Goal: Information Seeking & Learning: Learn about a topic

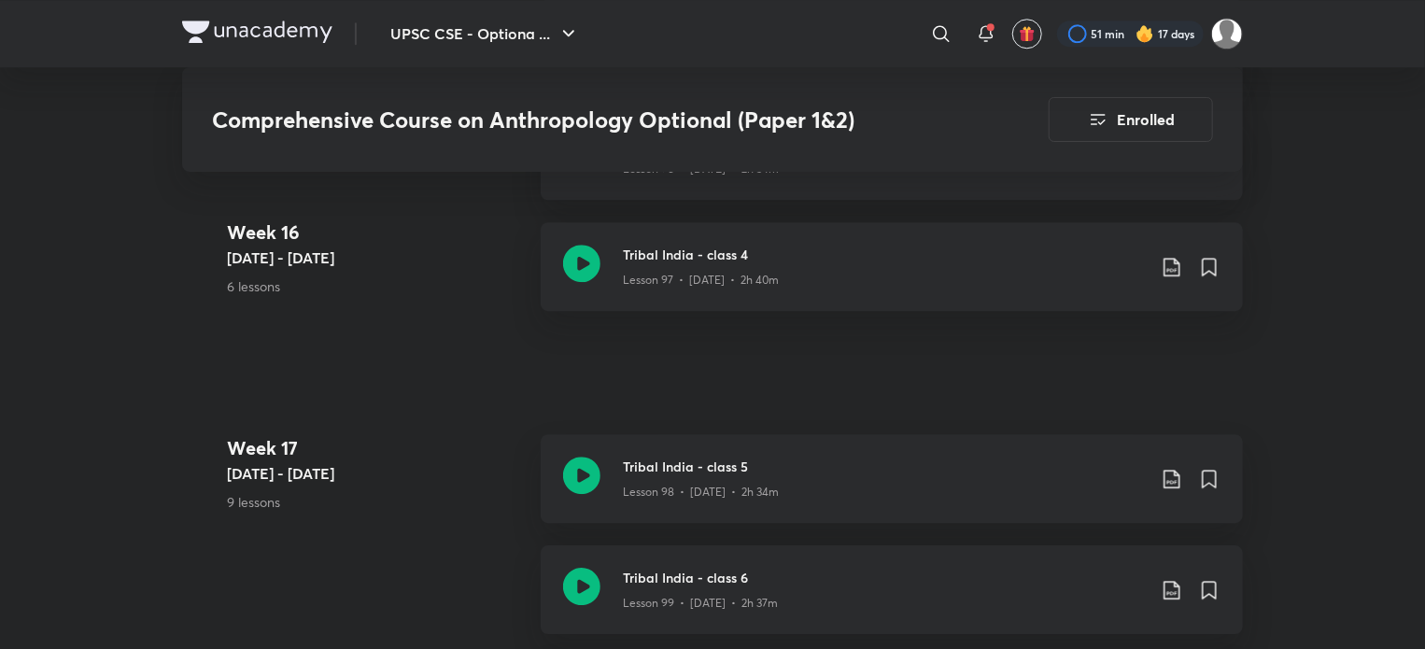
scroll to position [13334, 0]
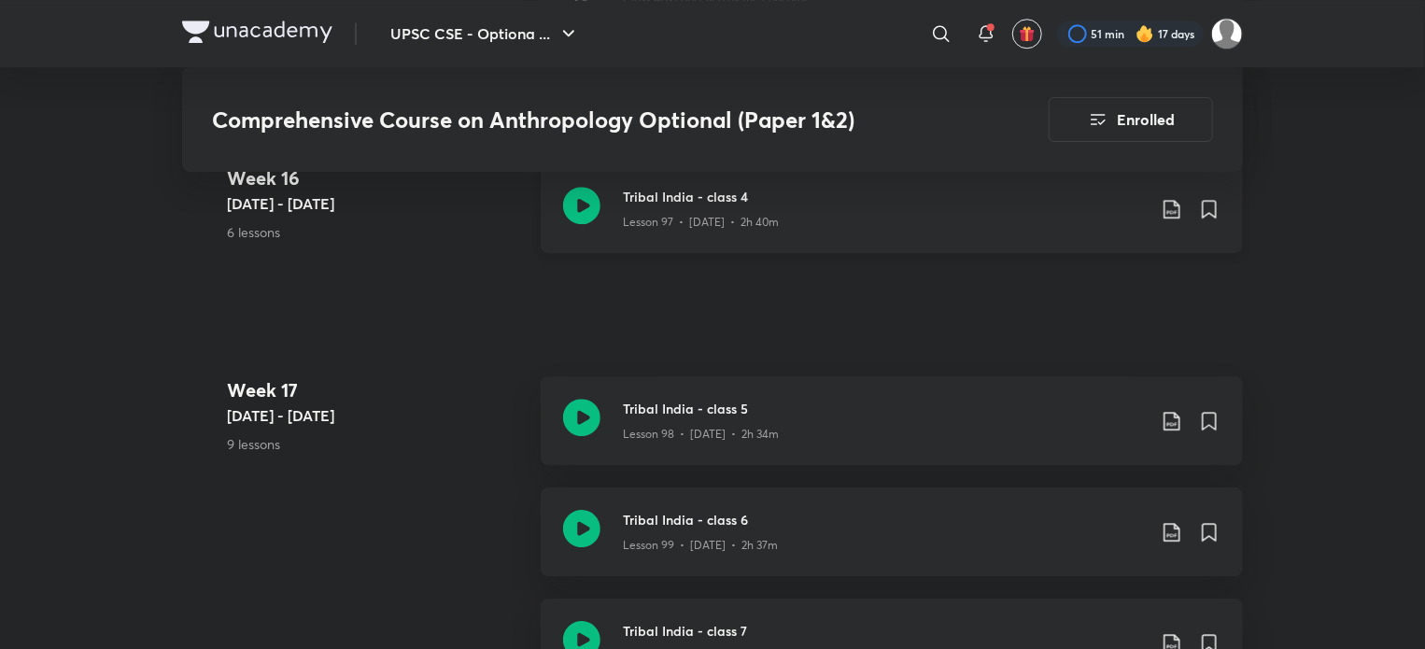
click at [576, 205] on icon at bounding box center [581, 205] width 37 height 37
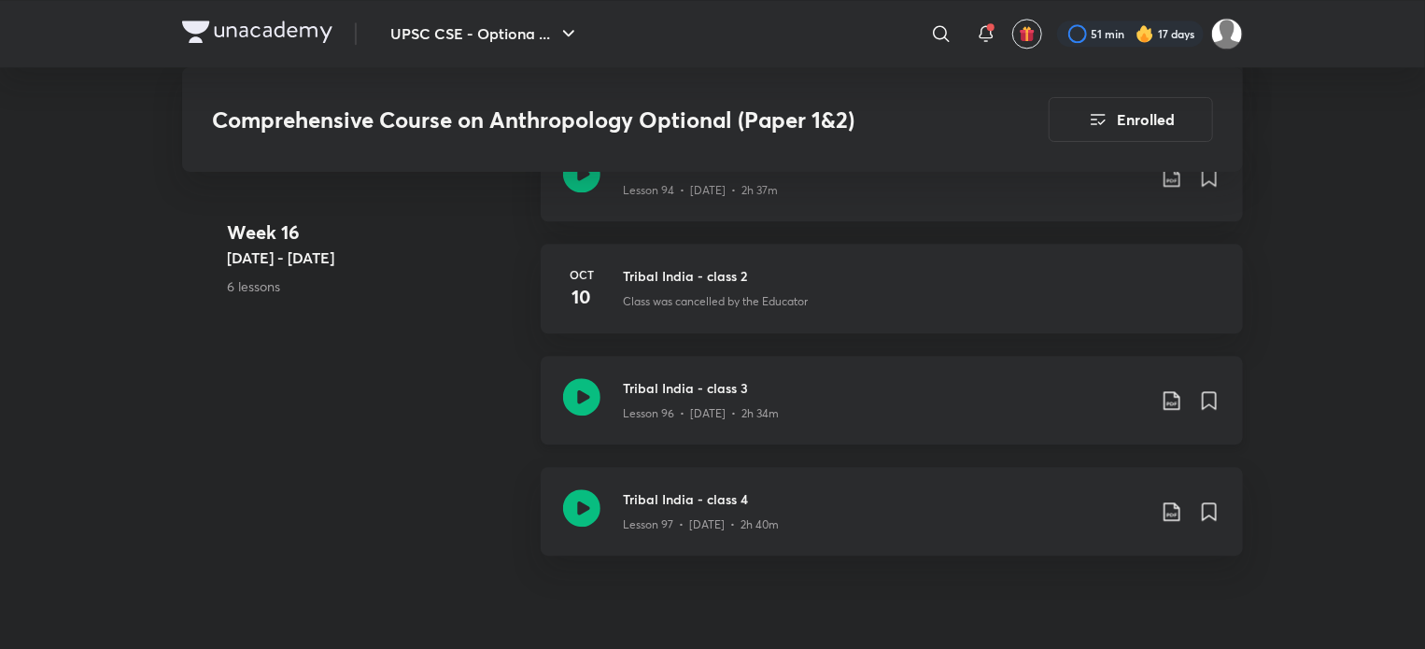
scroll to position [13018, 0]
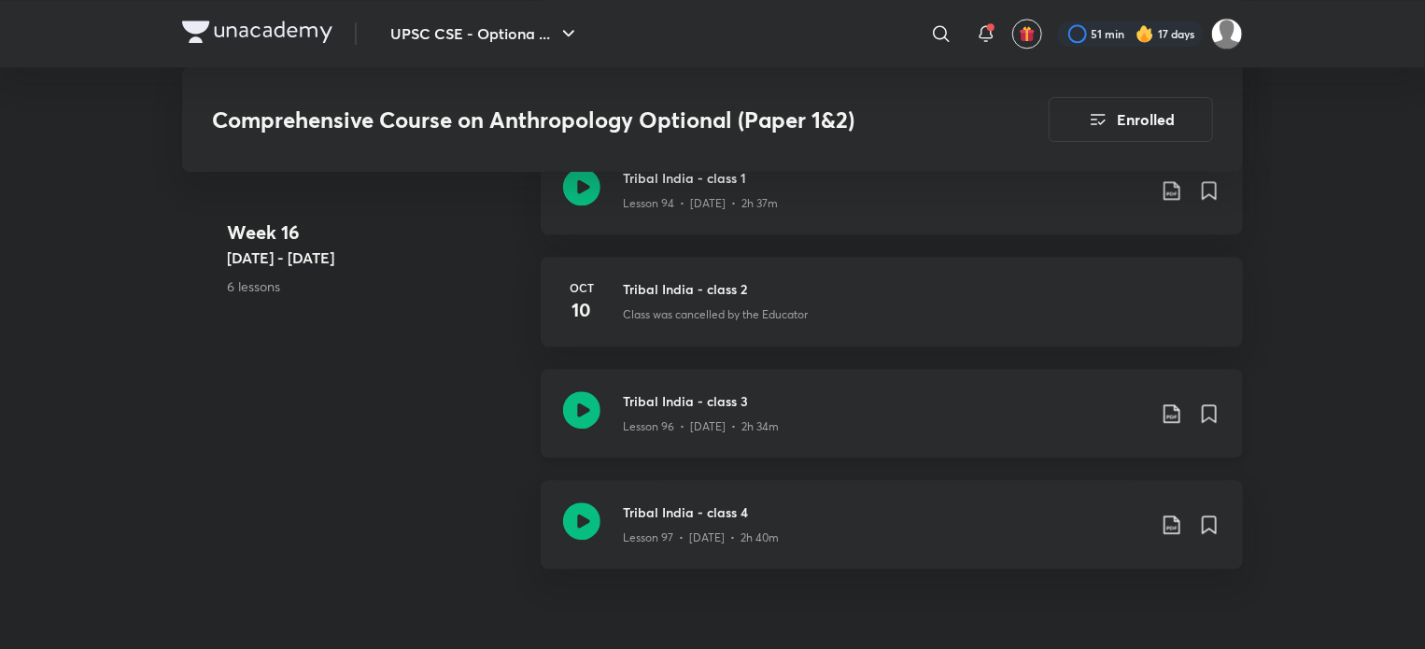
click at [585, 415] on icon at bounding box center [581, 409] width 37 height 37
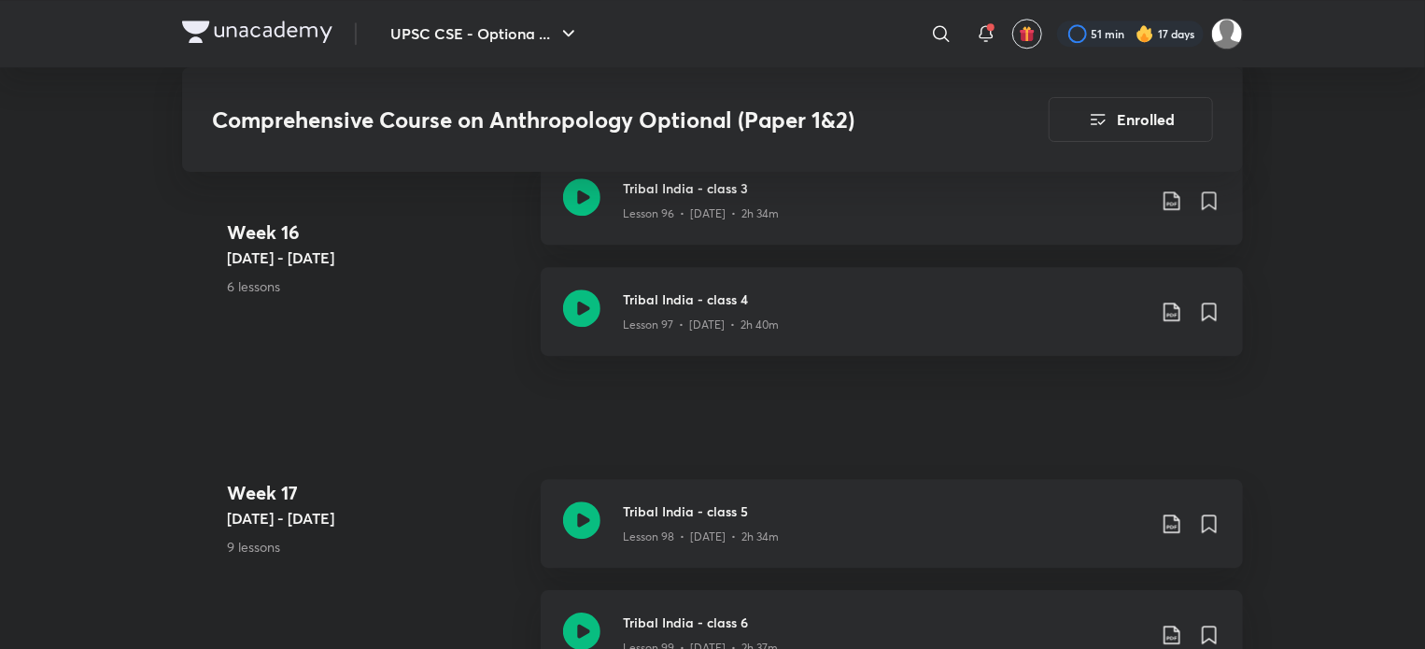
scroll to position [13229, 0]
click at [579, 302] on icon at bounding box center [581, 309] width 37 height 37
